Goal: Information Seeking & Learning: Learn about a topic

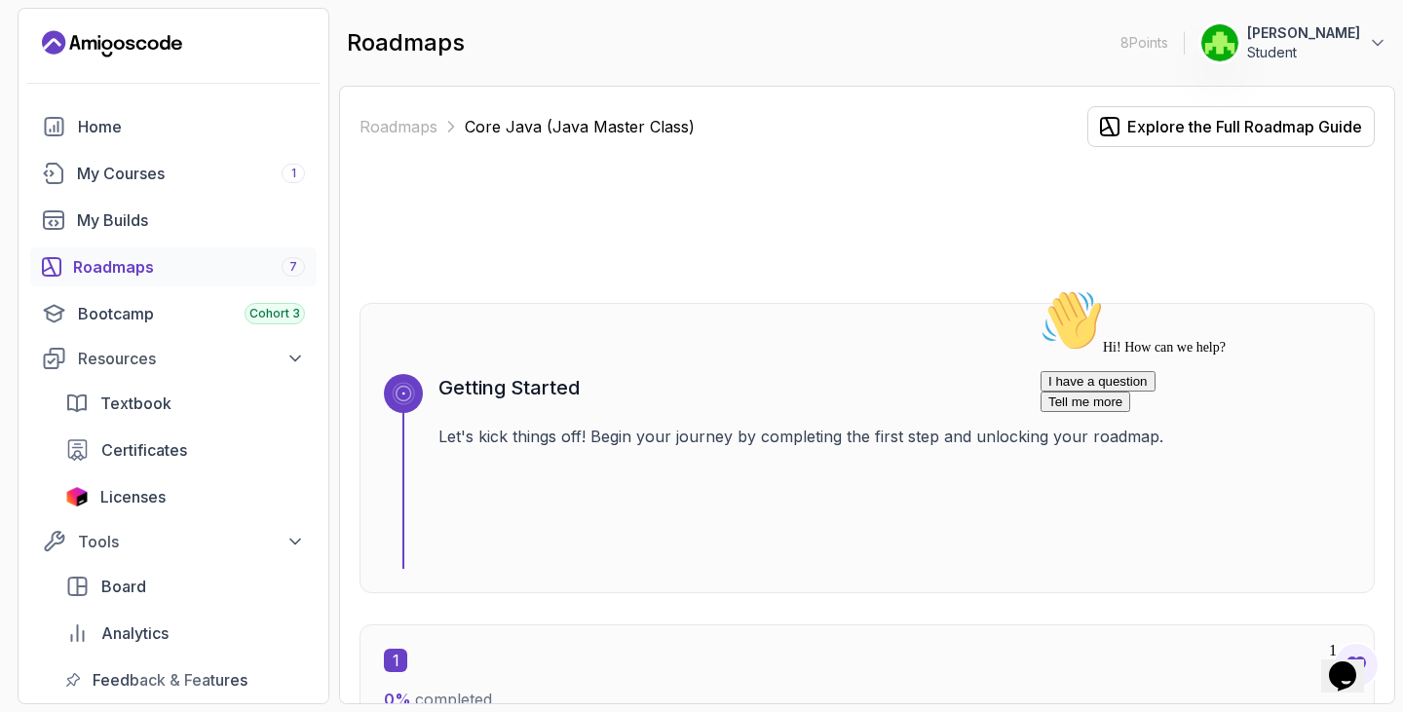
click at [112, 247] on link "Roadmaps 7" at bounding box center [173, 266] width 286 height 39
click at [107, 195] on div "Home My Courses 1 My Builds Roadmaps 7 Bootcamp Cohort 3 Resources Textbook Cer…" at bounding box center [173, 403] width 286 height 592
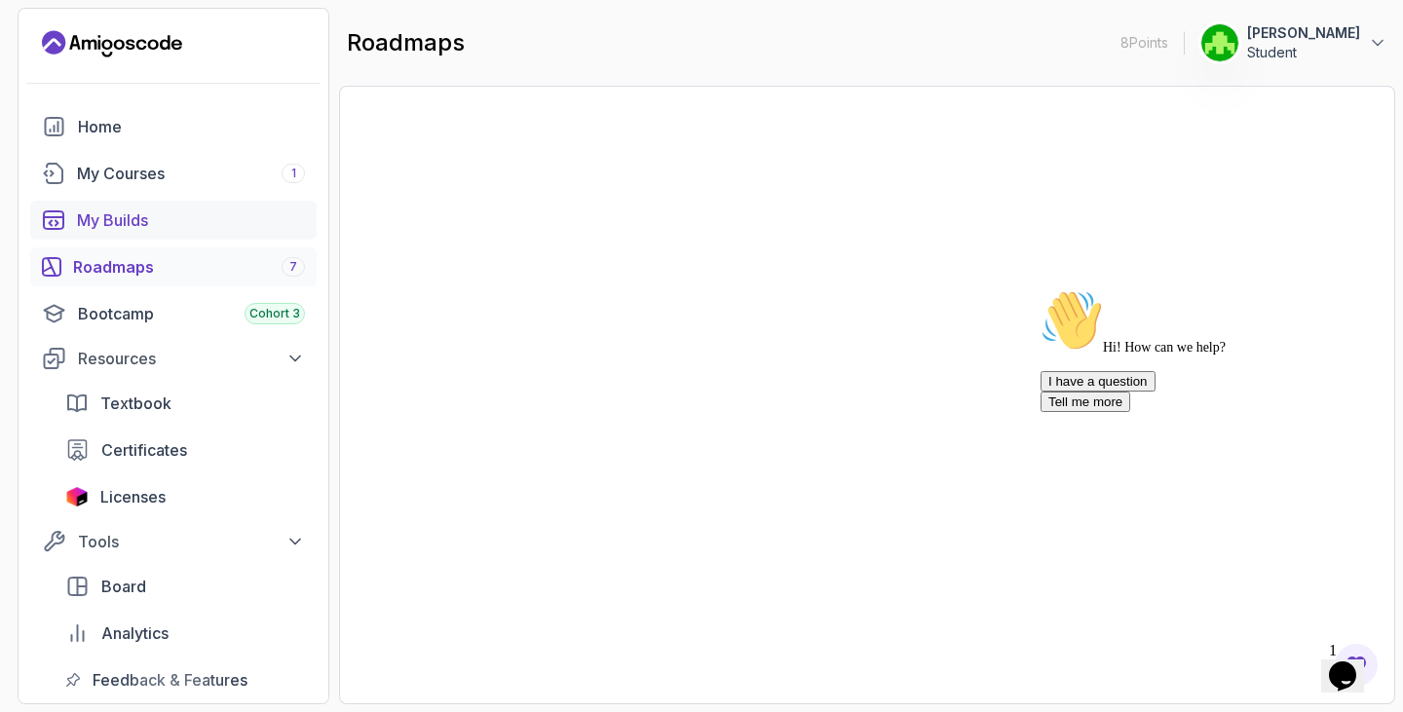
click at [165, 228] on div "My Builds" at bounding box center [191, 220] width 228 height 23
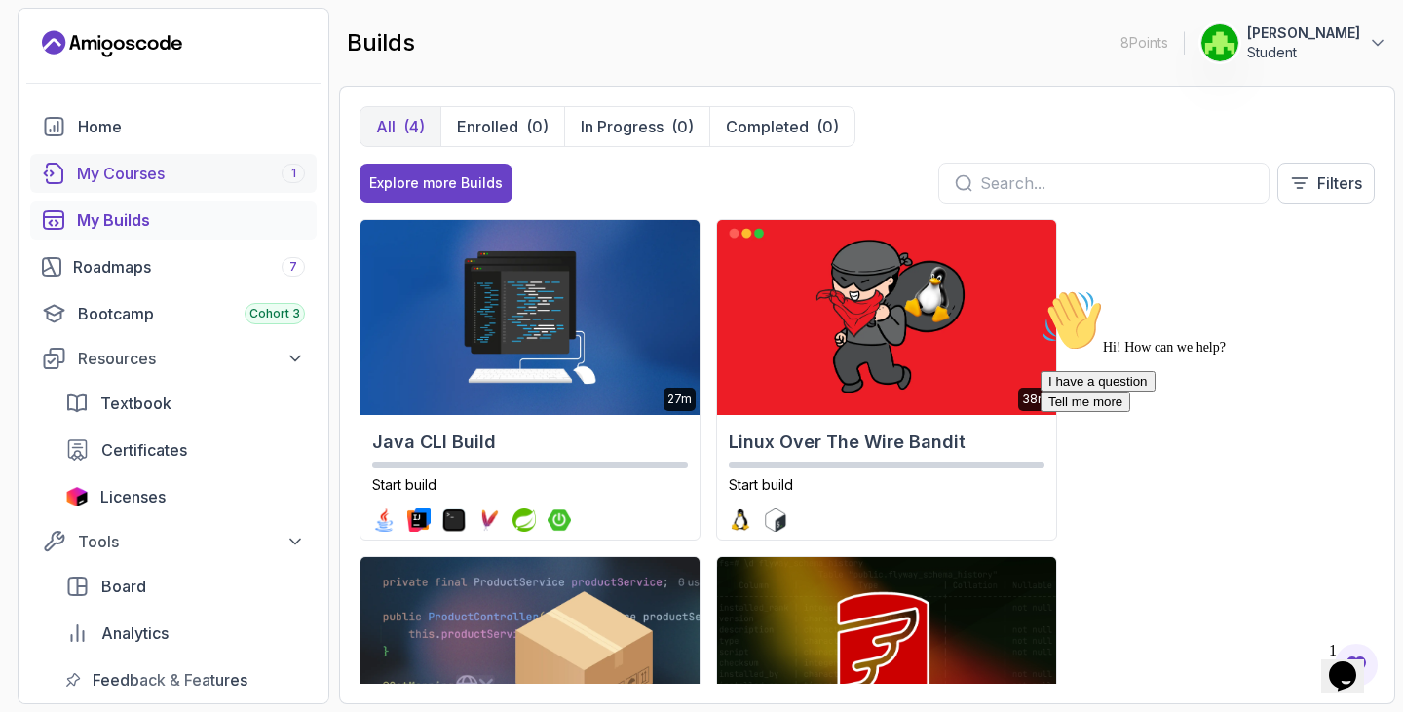
click at [135, 172] on div "My Courses 1" at bounding box center [191, 173] width 228 height 23
click at [141, 257] on div "Roadmaps 7" at bounding box center [189, 266] width 232 height 23
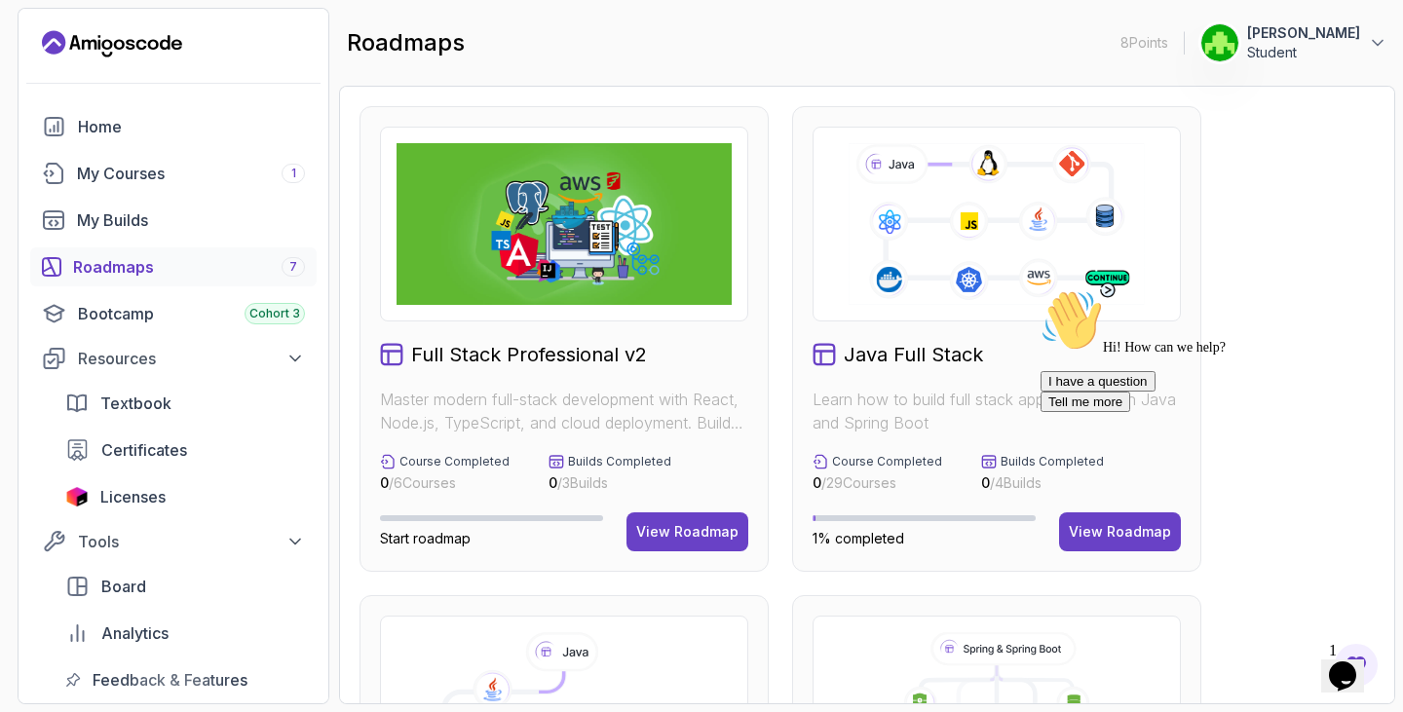
click at [1303, 328] on div "Hi! How can we help? I have a question Tell me more" at bounding box center [1216, 350] width 351 height 123
click at [710, 540] on div "View Roadmap" at bounding box center [687, 531] width 102 height 19
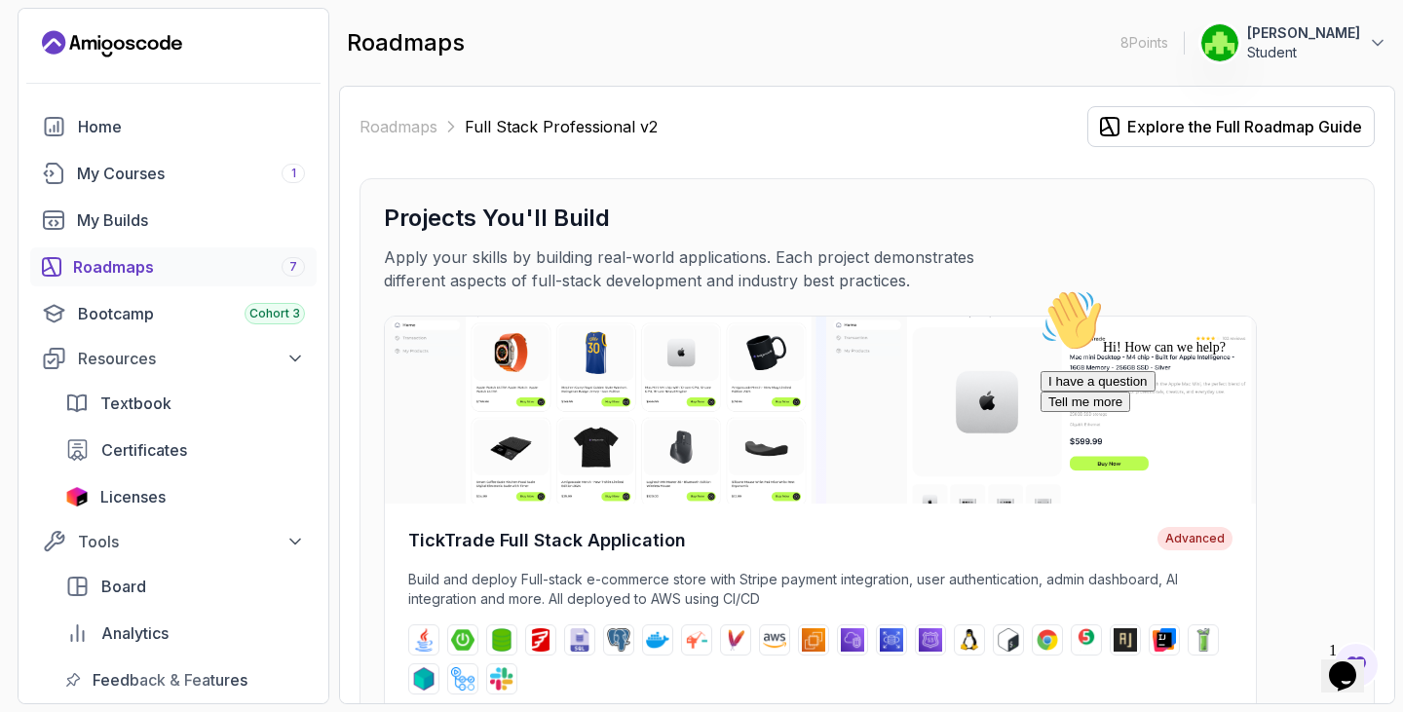
click at [1297, 251] on div "Projects You'll Build Apply your skills by building real-world applications. Ea…" at bounding box center [867, 248] width 967 height 90
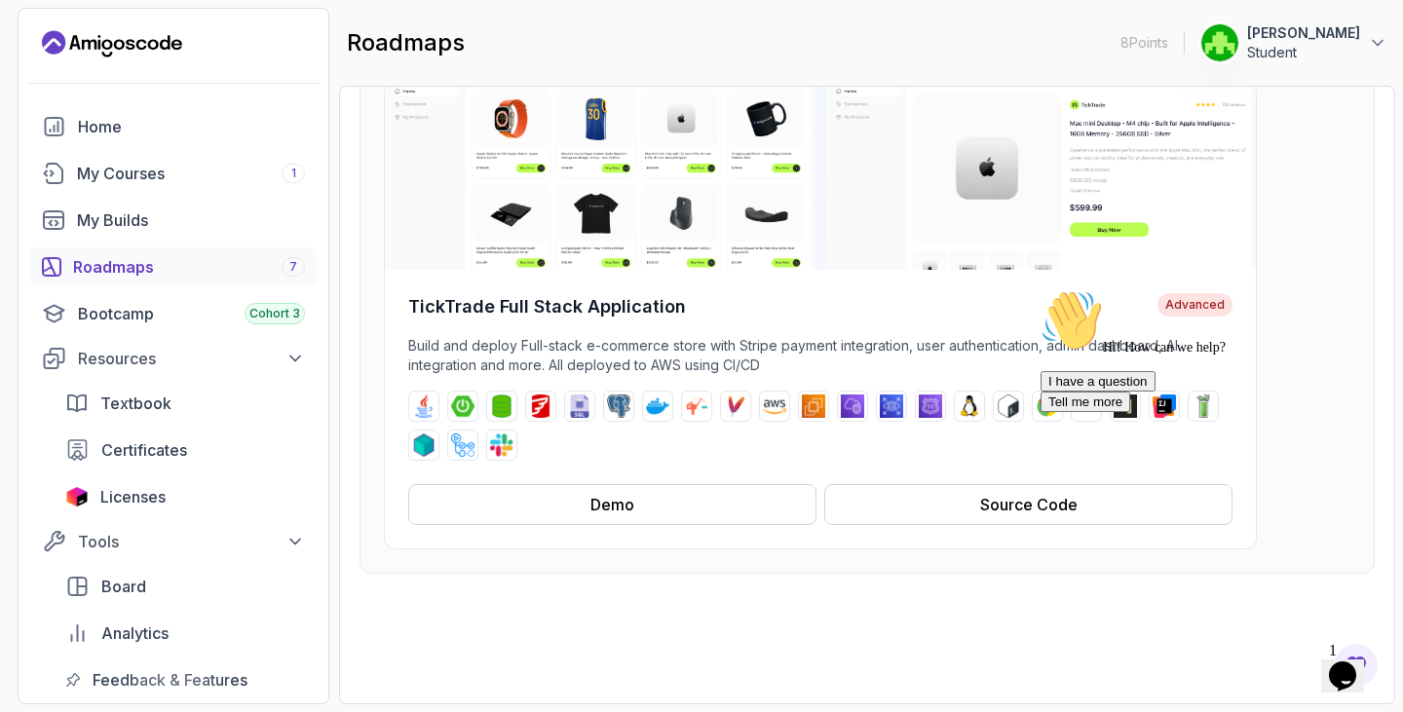
scroll to position [273, 0]
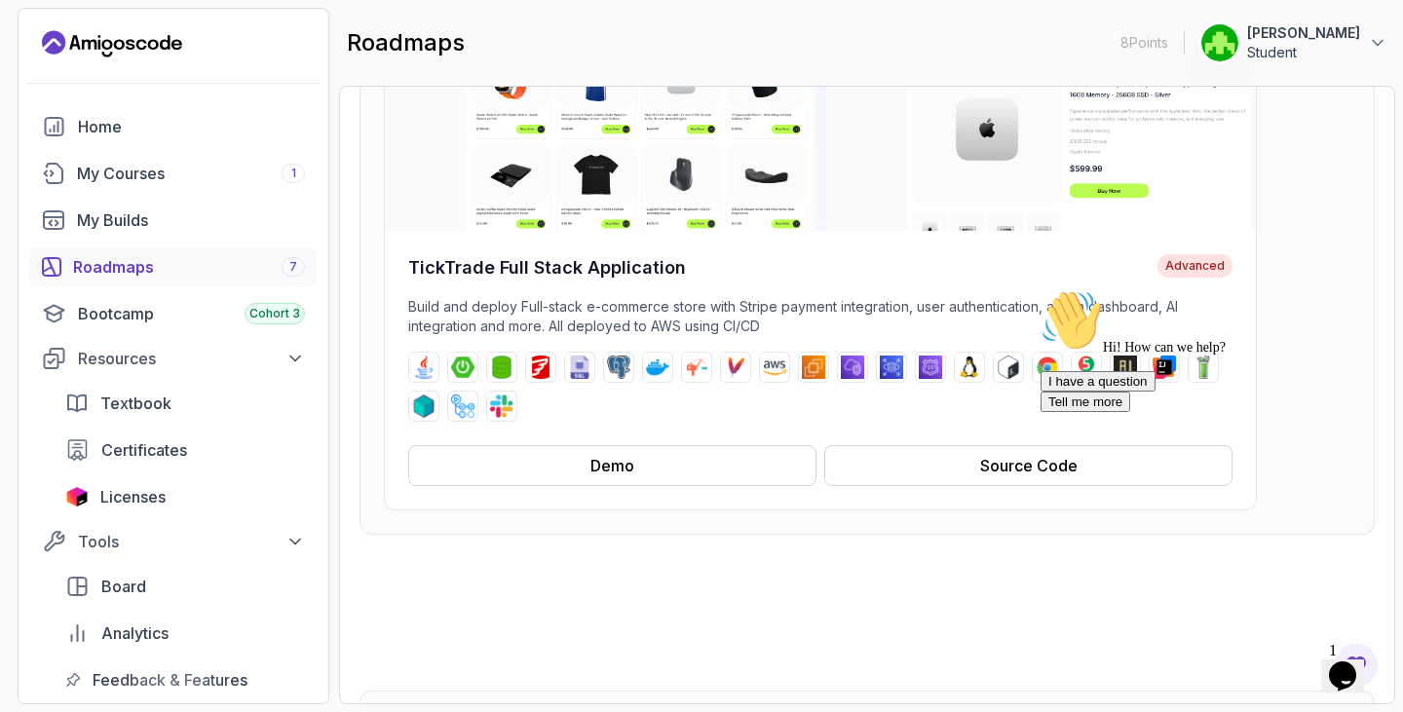
click at [1323, 401] on div "Hi! How can we help? I have a question Tell me more" at bounding box center [1216, 350] width 351 height 123
click at [1388, 437] on div "Roadmaps Full Stack Professional v2 Explore the Full Roadmap Guide Projects You…" at bounding box center [867, 395] width 1056 height 619
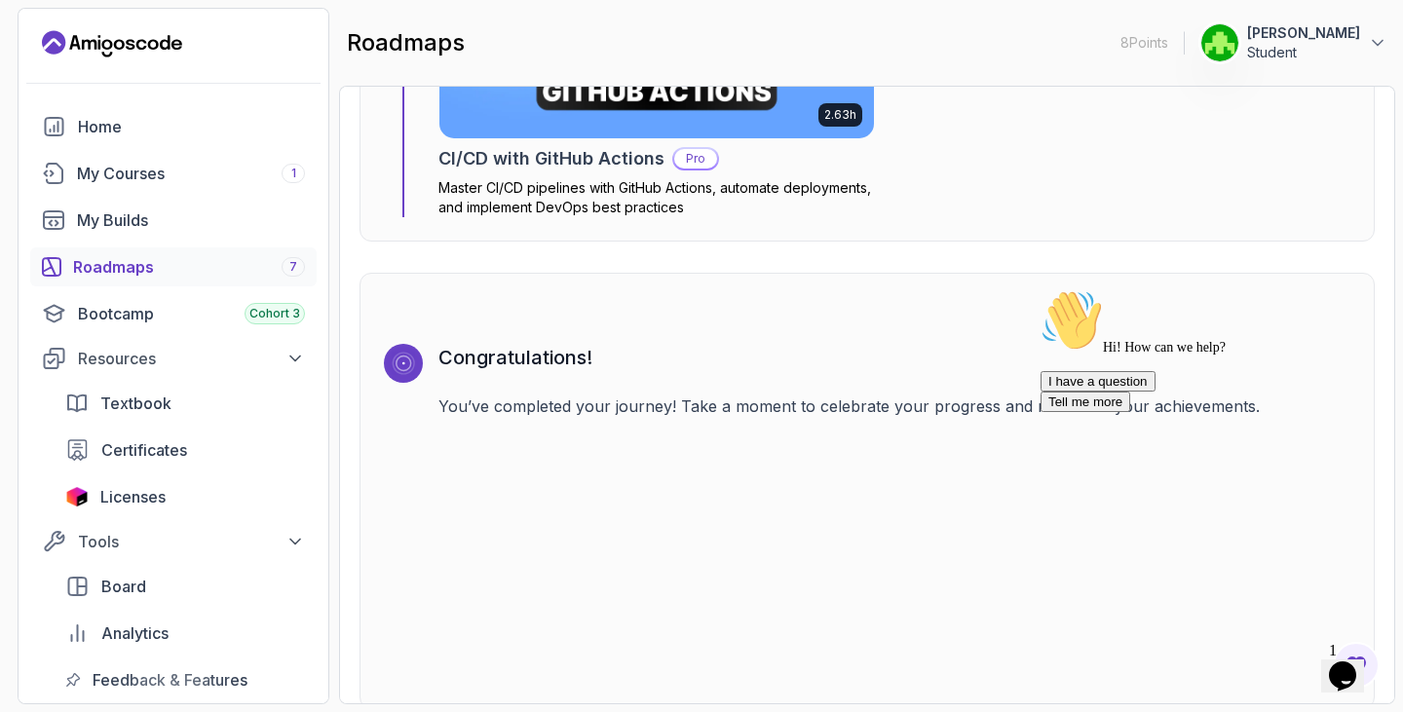
scroll to position [6125, 0]
